Goal: Navigation & Orientation: Find specific page/section

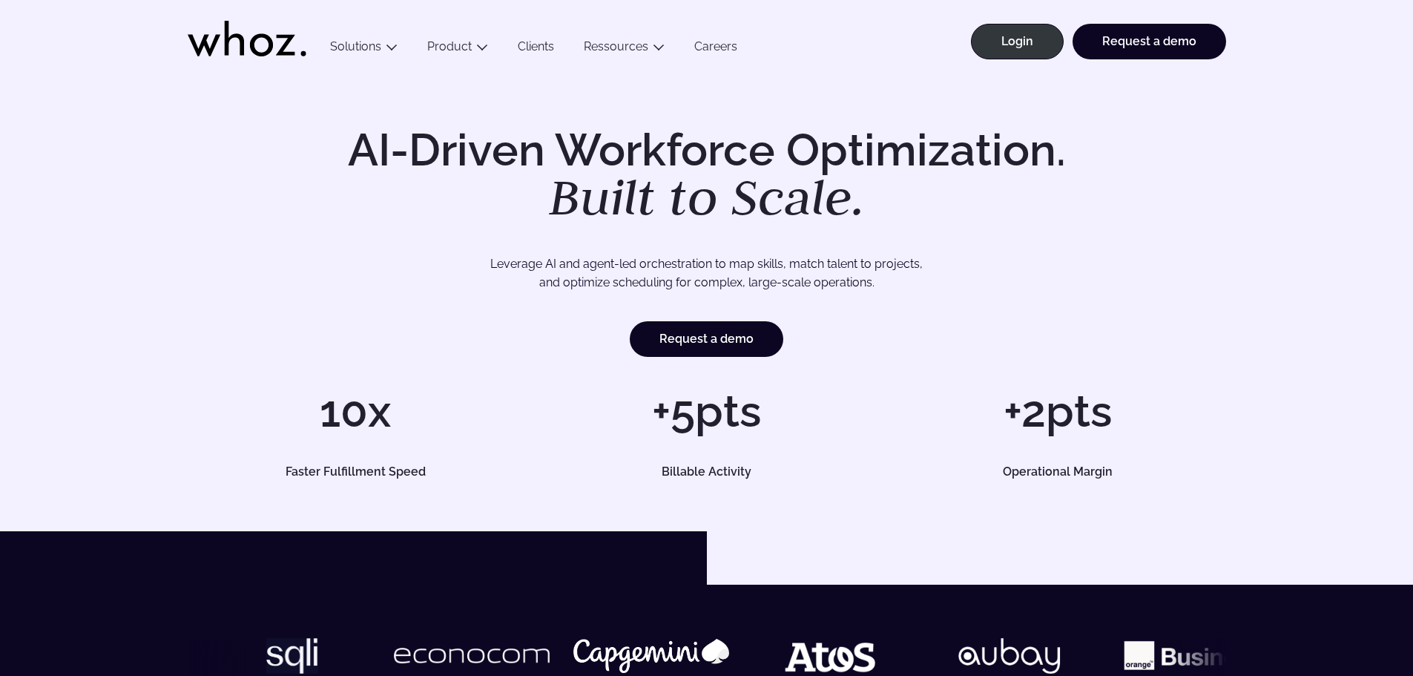
click at [687, 50] on link "Careers" at bounding box center [715, 49] width 73 height 20
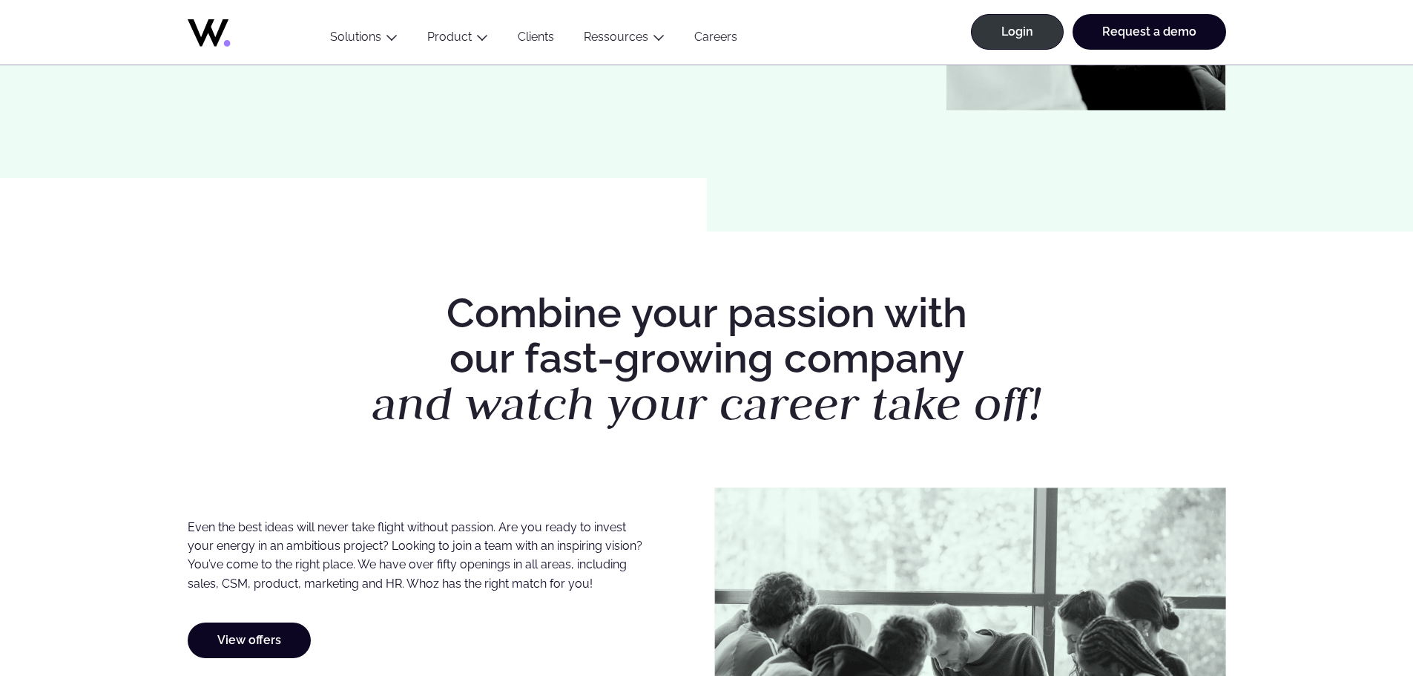
scroll to position [667, 0]
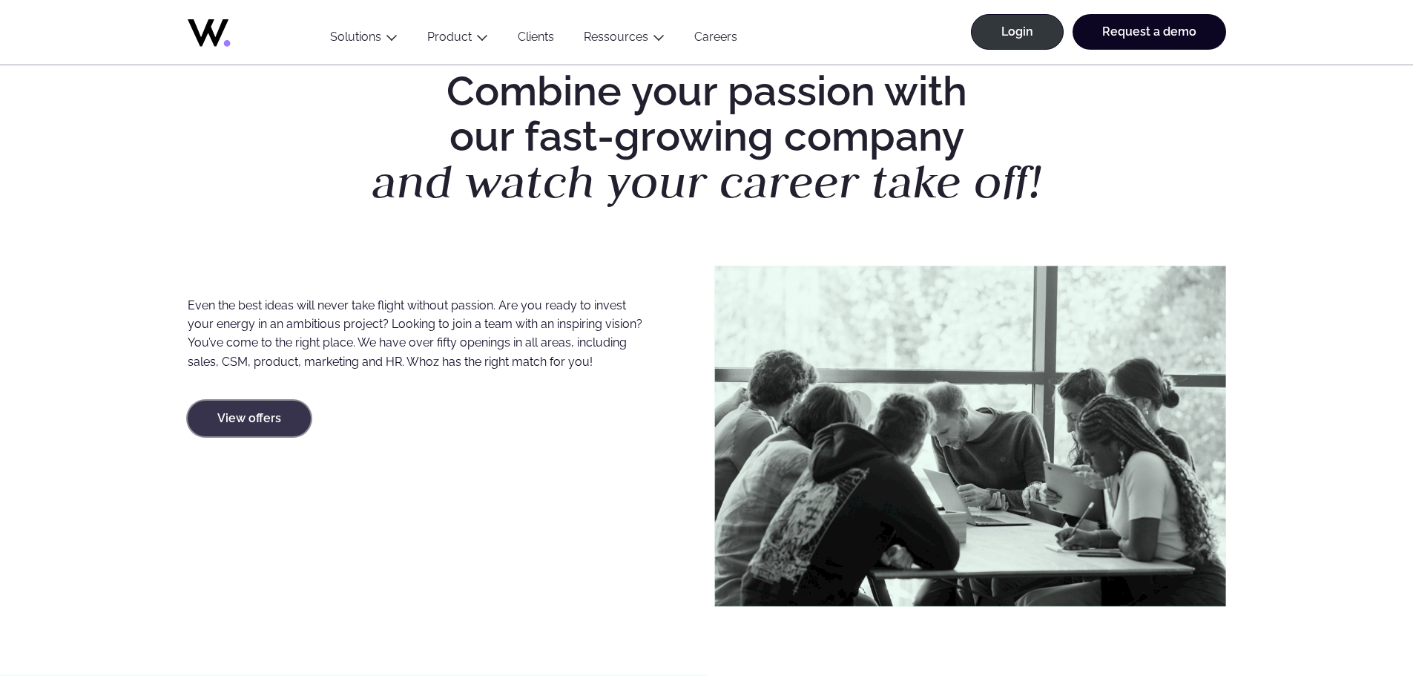
click at [272, 432] on link "View offers" at bounding box center [249, 418] width 123 height 36
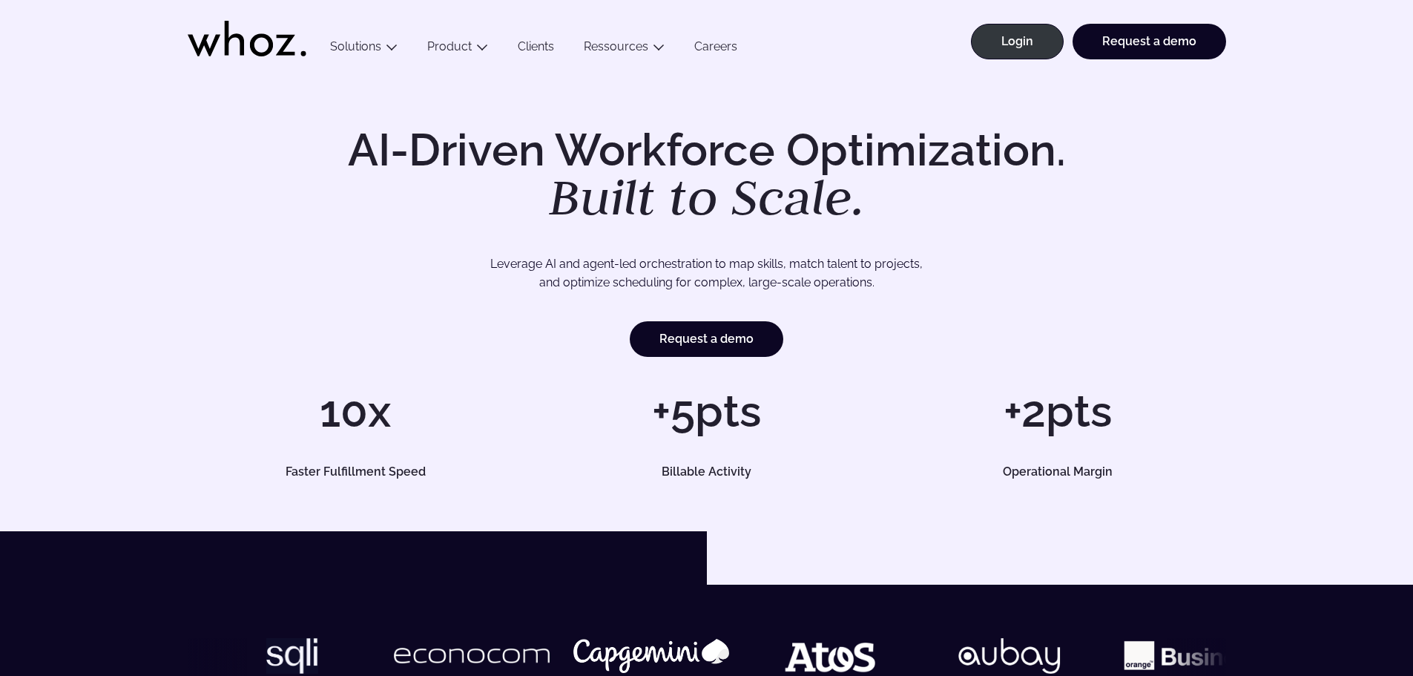
click at [715, 50] on link "Careers" at bounding box center [715, 49] width 73 height 20
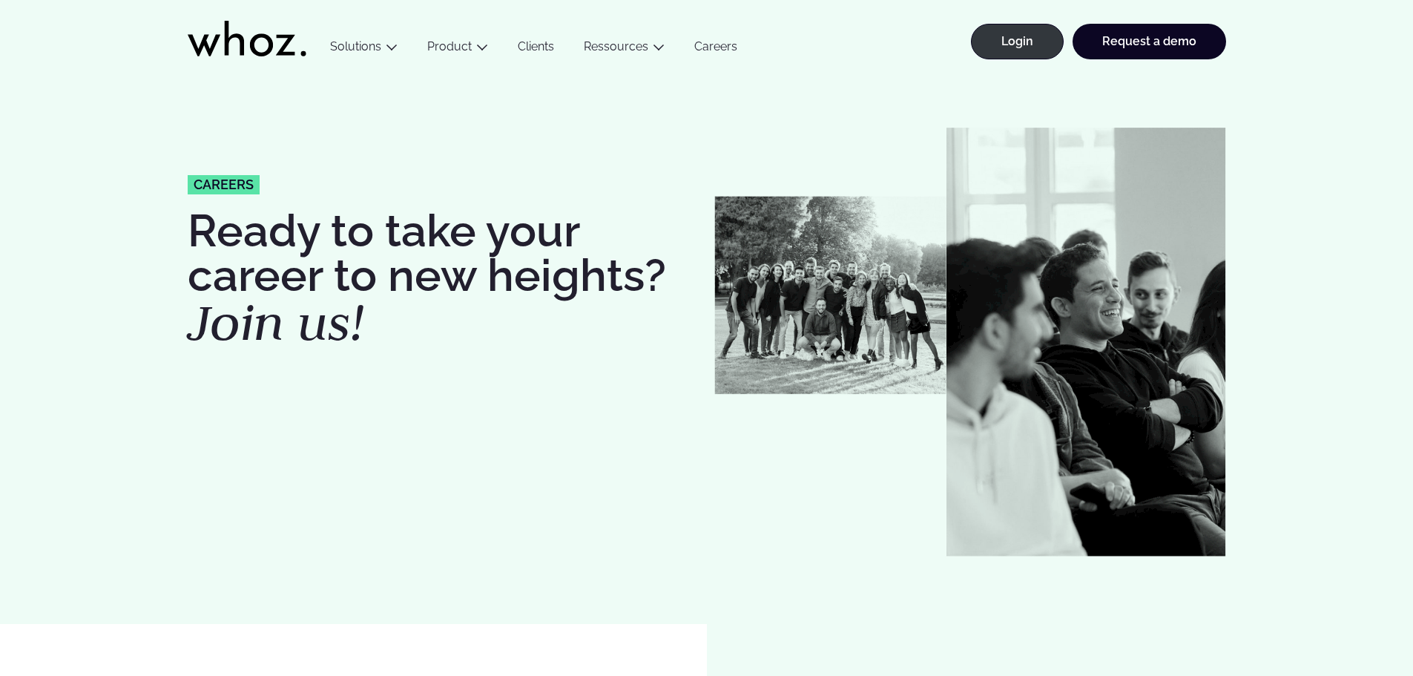
click at [694, 50] on link "Careers" at bounding box center [715, 49] width 73 height 20
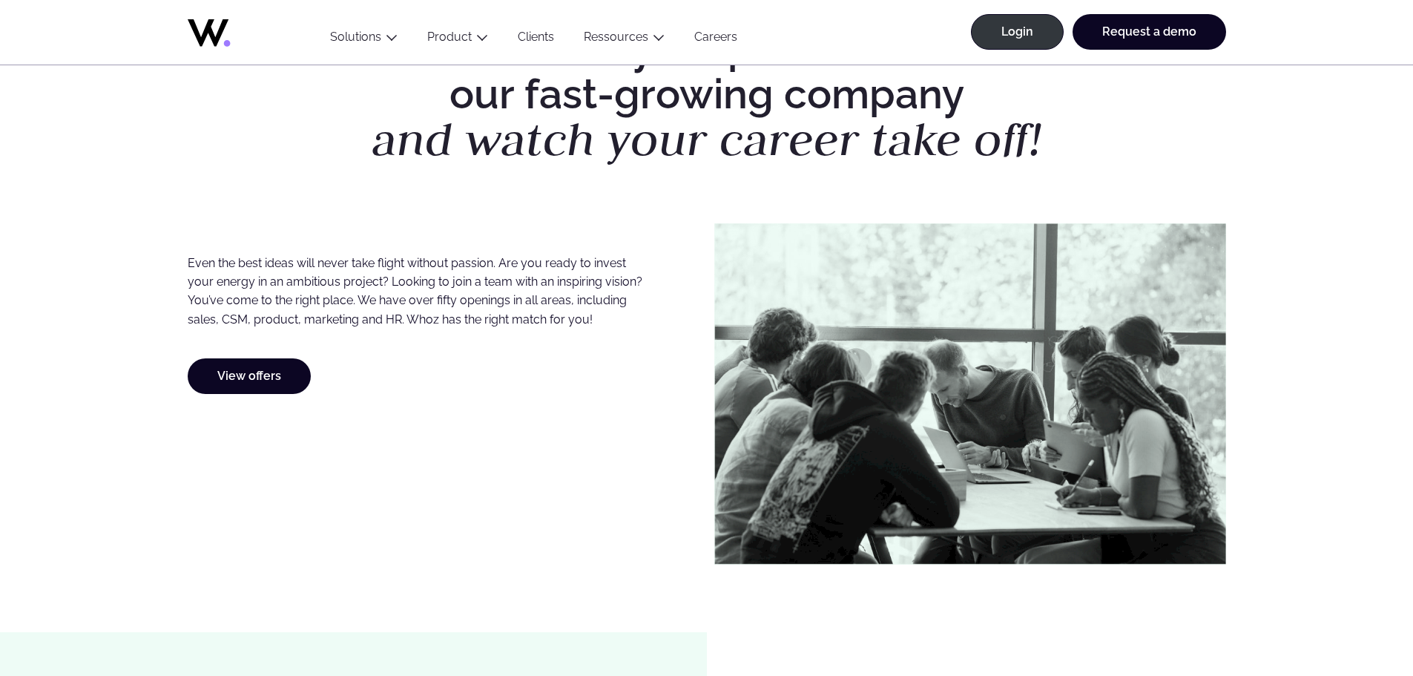
scroll to position [742, 0]
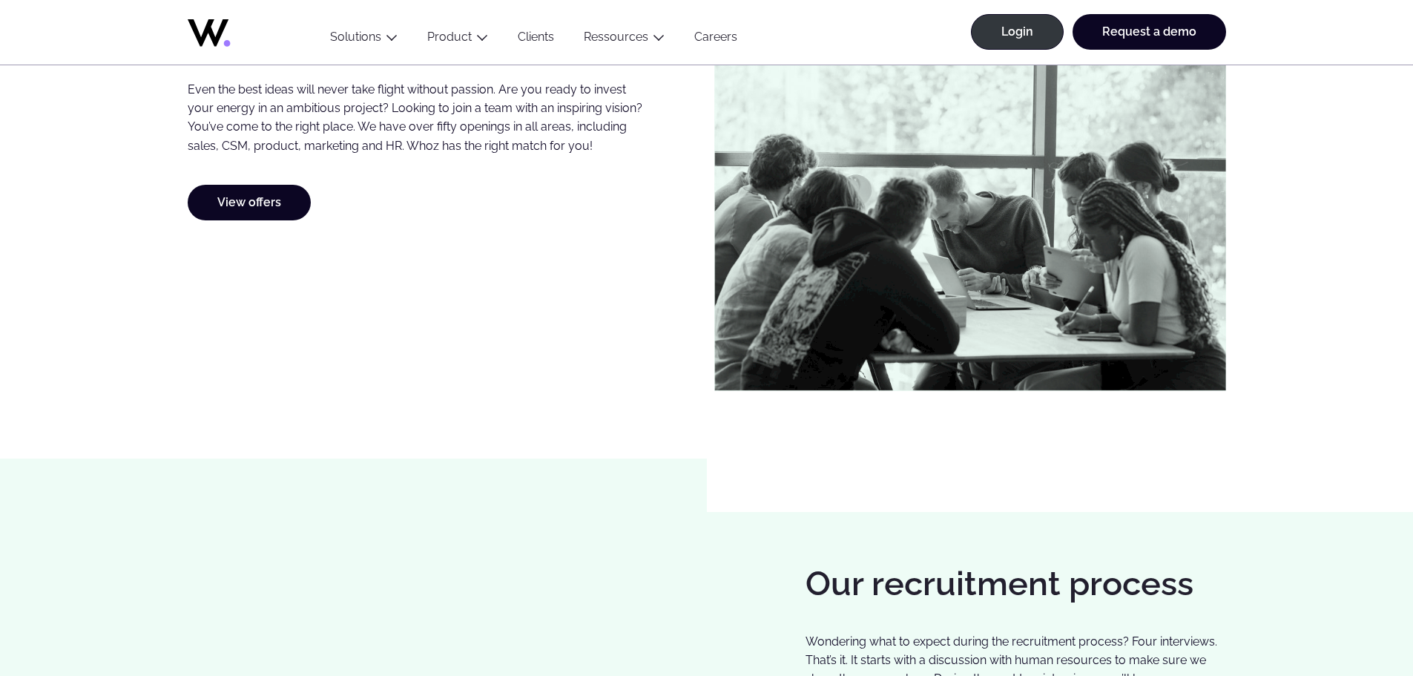
scroll to position [813, 0]
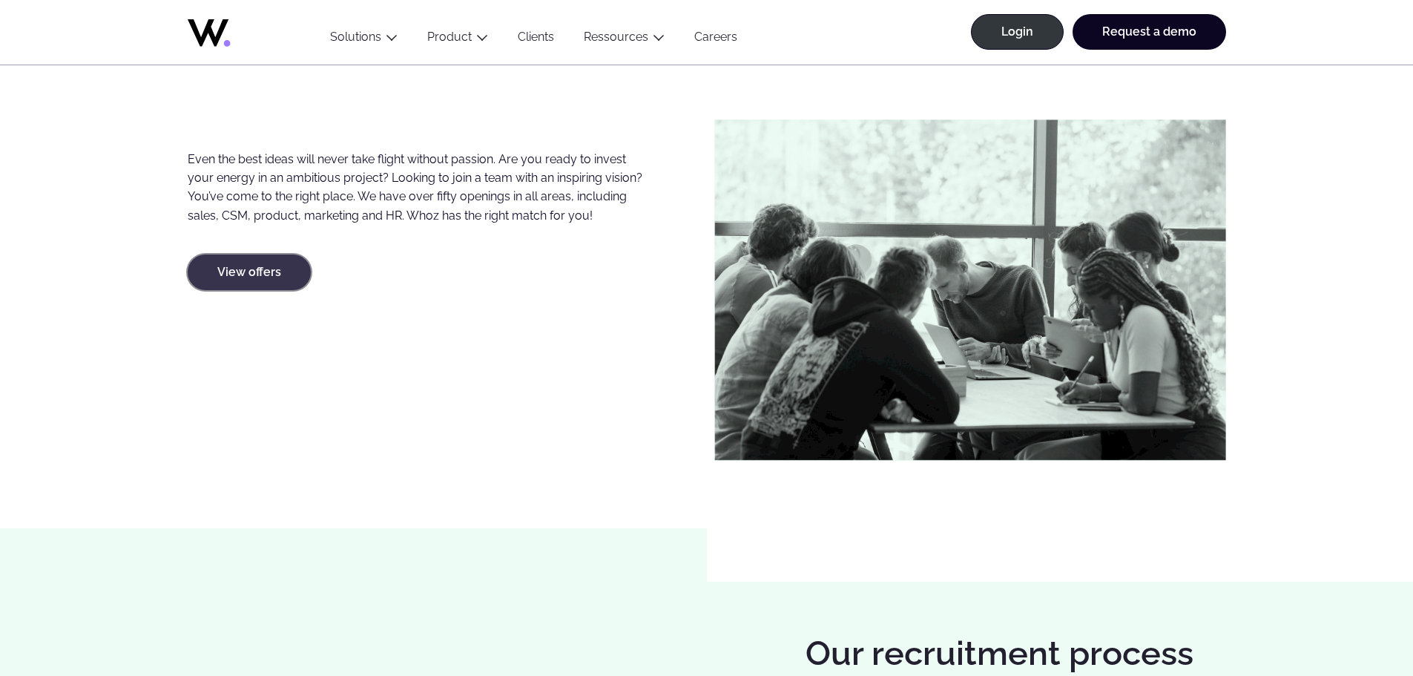
click at [277, 280] on link "View offers" at bounding box center [249, 272] width 123 height 36
